Goal: Book appointment/travel/reservation

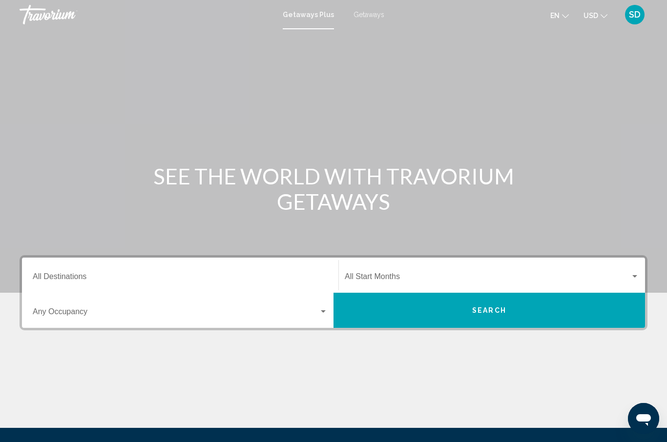
click at [361, 13] on span "Getaways" at bounding box center [368, 15] width 31 height 8
click at [142, 288] on div "Destination All Destinations" at bounding box center [180, 275] width 295 height 31
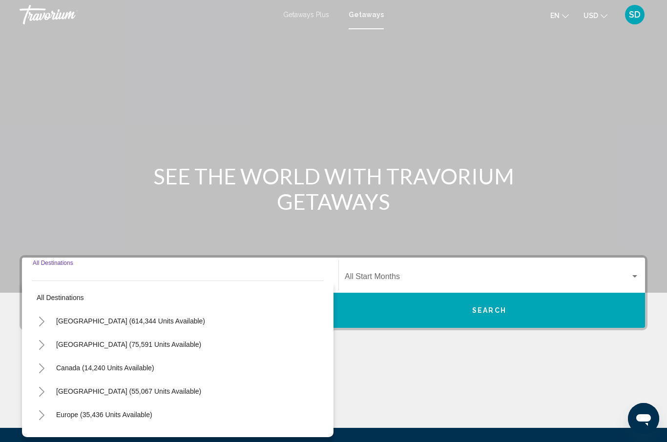
scroll to position [7, 0]
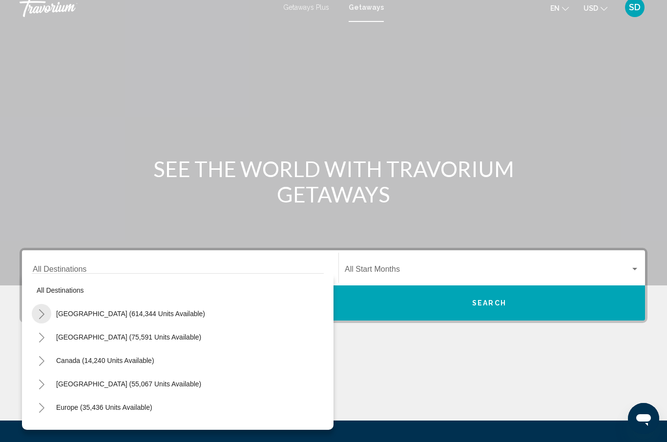
click at [41, 314] on icon "Toggle United States (614,344 units available)" at bounding box center [41, 314] width 7 height 10
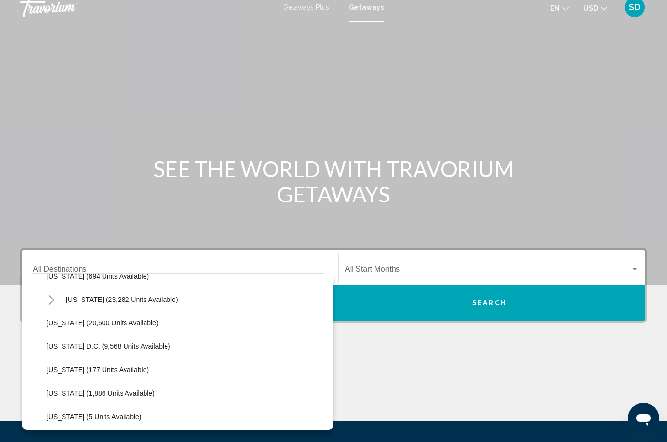
scroll to position [951, 0]
click at [62, 326] on span "[US_STATE] (20,500 units available)" at bounding box center [102, 324] width 112 height 8
type input "**********"
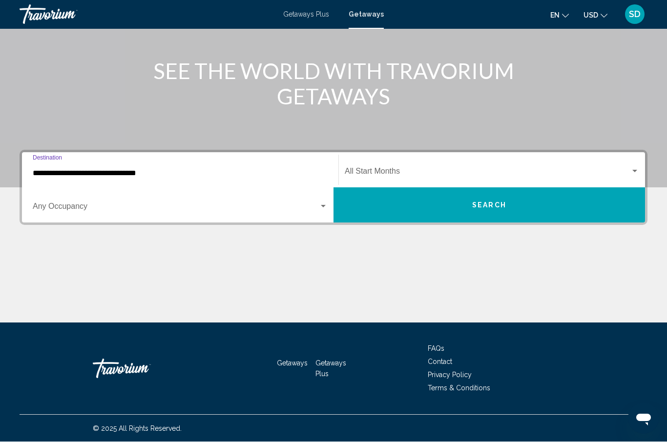
scroll to position [105, 0]
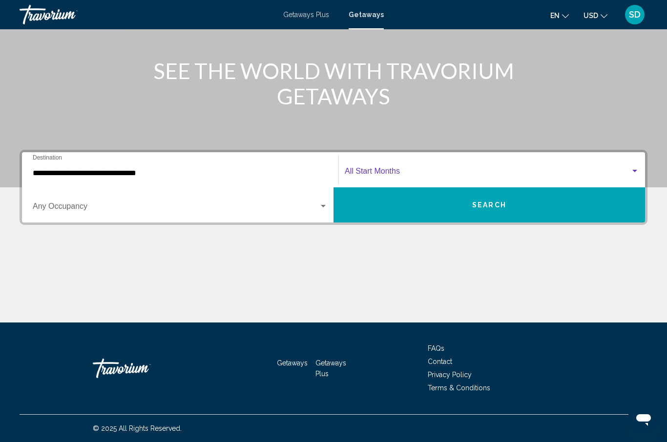
click at [387, 169] on span "Search widget" at bounding box center [487, 173] width 285 height 9
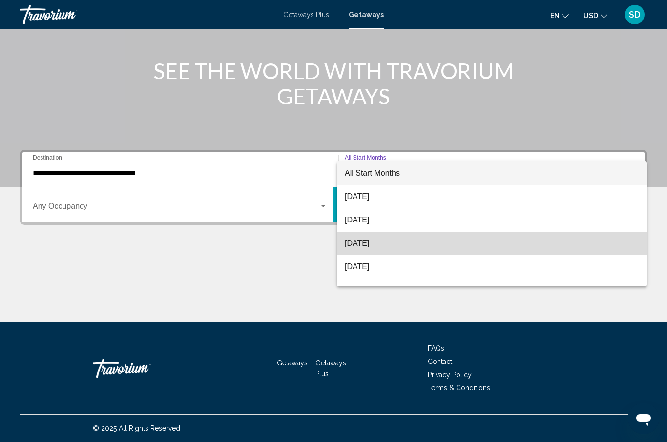
click at [373, 243] on span "[DATE]" at bounding box center [492, 243] width 294 height 23
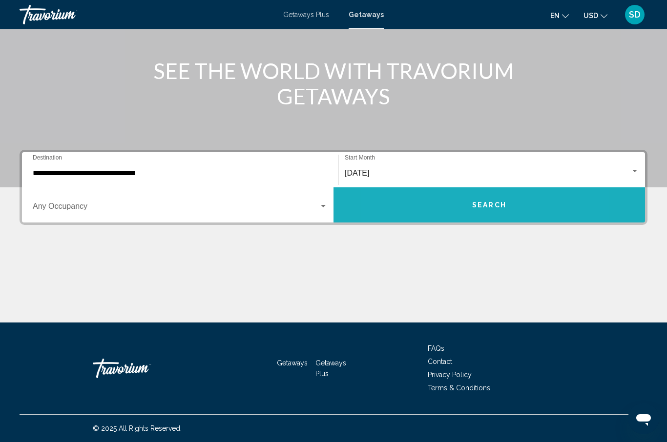
click at [441, 200] on button "Search" at bounding box center [488, 204] width 311 height 35
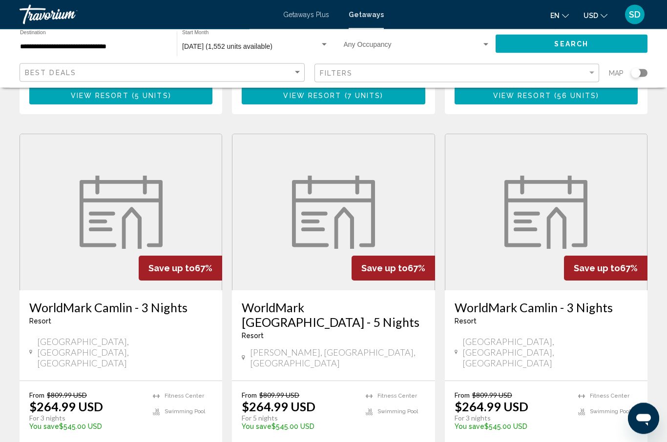
scroll to position [1079, 0]
